Goal: Navigation & Orientation: Find specific page/section

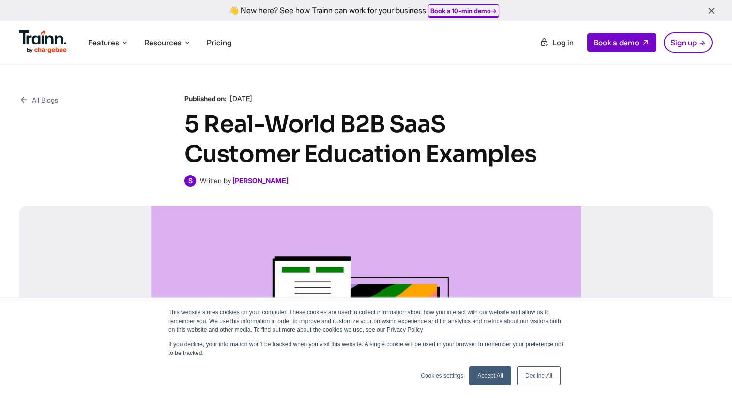
click at [532, 377] on link "Decline All" at bounding box center [539, 375] width 44 height 19
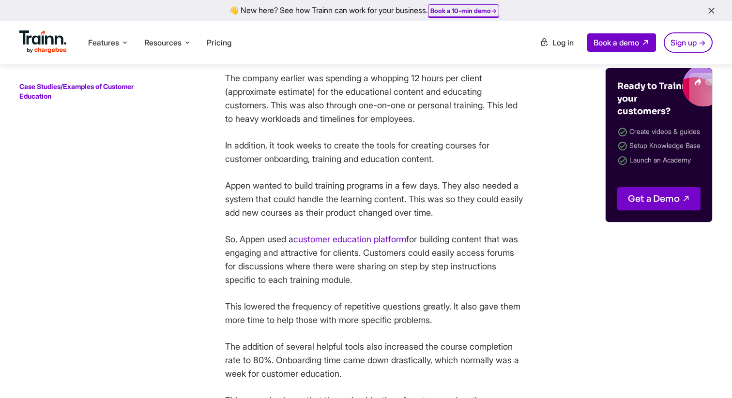
scroll to position [817, 0]
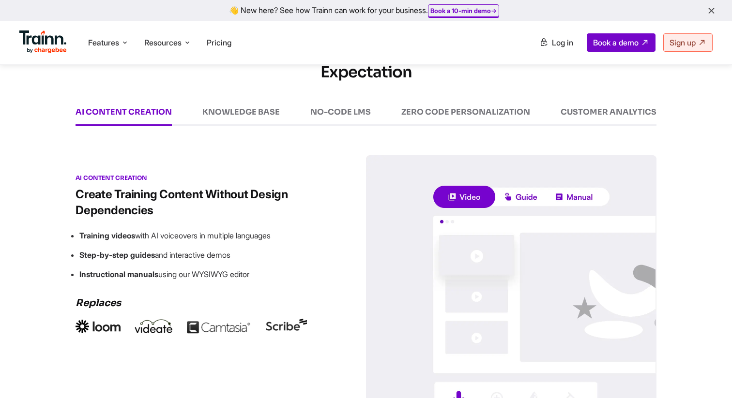
scroll to position [1295, 0]
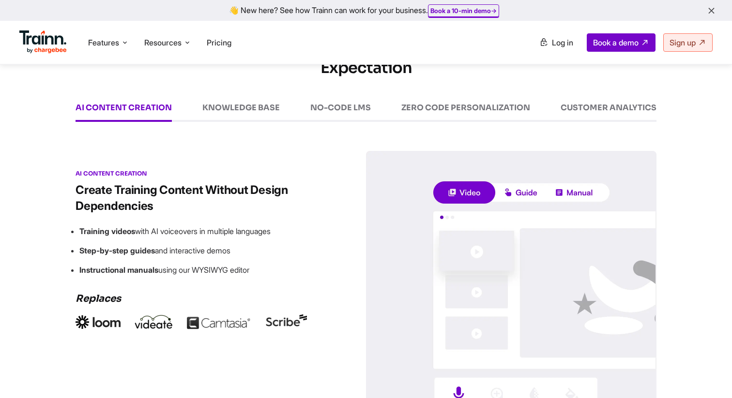
click at [239, 108] on div "KNOWLEDGE BASE" at bounding box center [240, 113] width 77 height 18
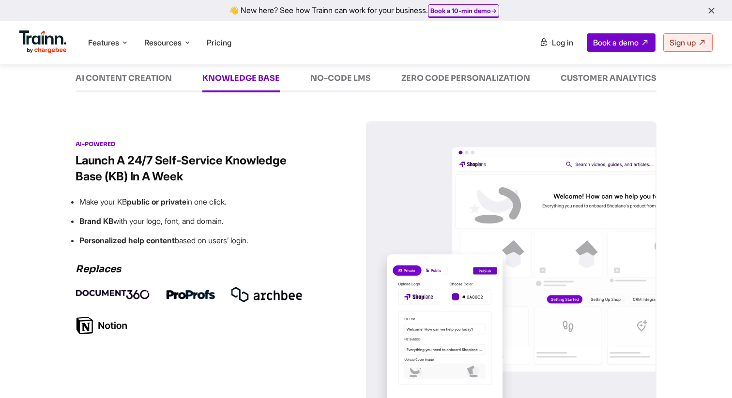
scroll to position [1315, 0]
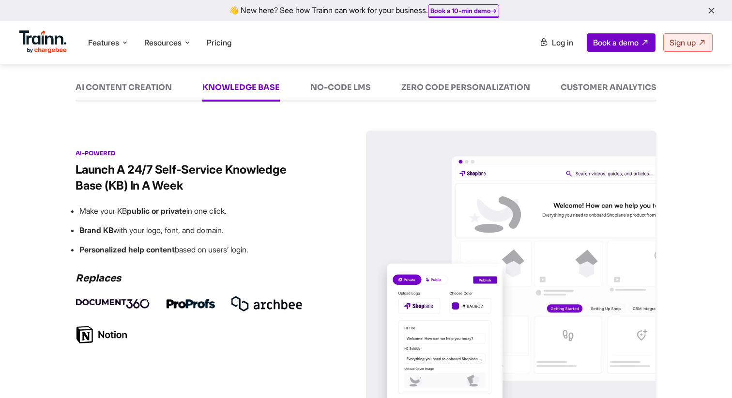
click at [341, 91] on div "NO-CODE LMS" at bounding box center [340, 92] width 60 height 18
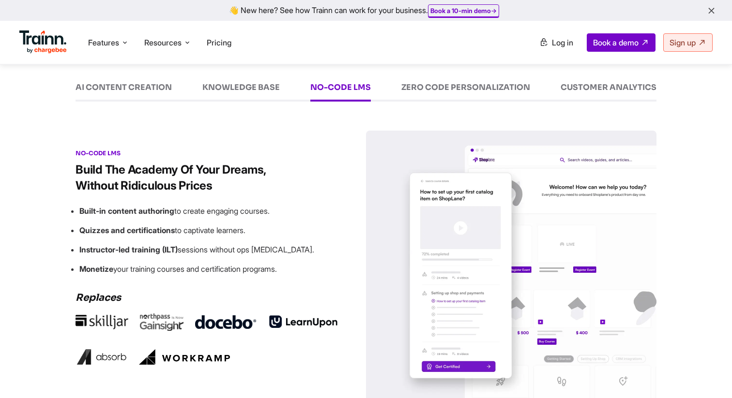
click at [451, 85] on div "ZERO CODE PERSONALIZATION" at bounding box center [465, 92] width 129 height 18
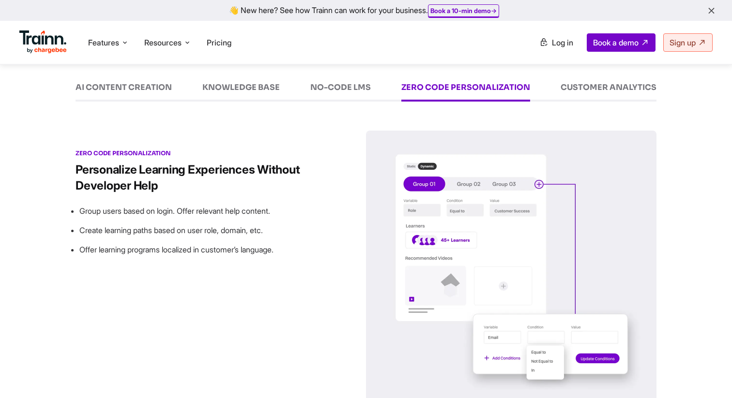
click at [589, 85] on div "CUSTOMER ANALYTICS" at bounding box center [608, 92] width 96 height 18
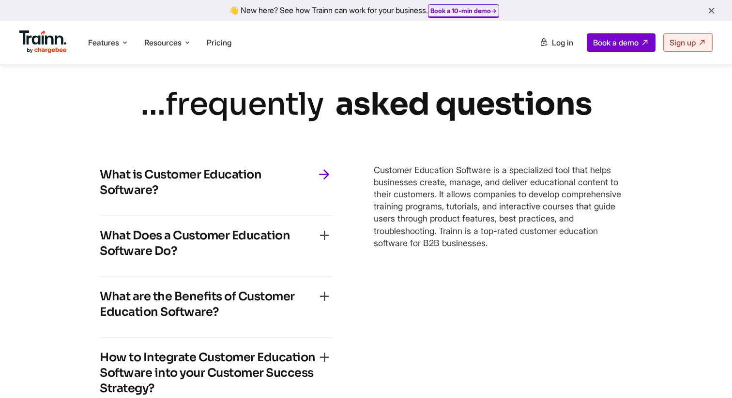
scroll to position [1911, 0]
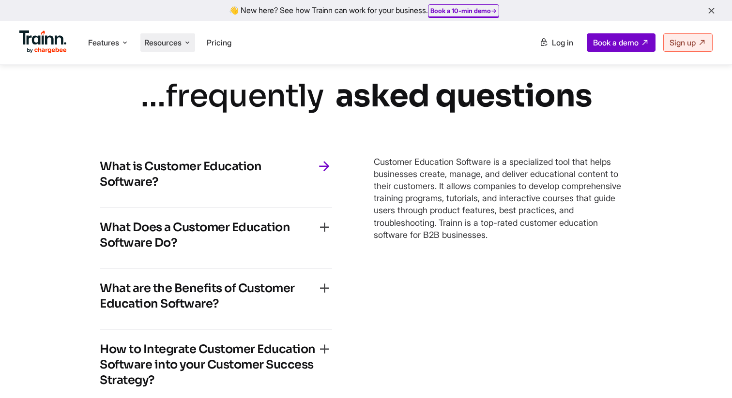
click at [178, 41] on span "Resources" at bounding box center [162, 42] width 37 height 11
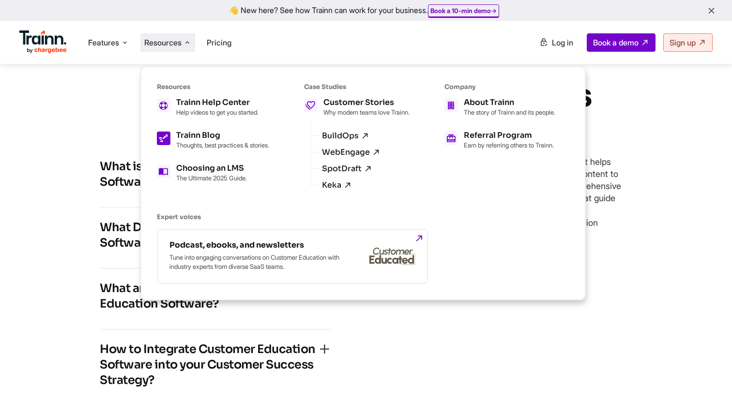
click at [205, 133] on h5 "Trainn Blog" at bounding box center [222, 136] width 93 height 8
